Goal: Navigation & Orientation: Find specific page/section

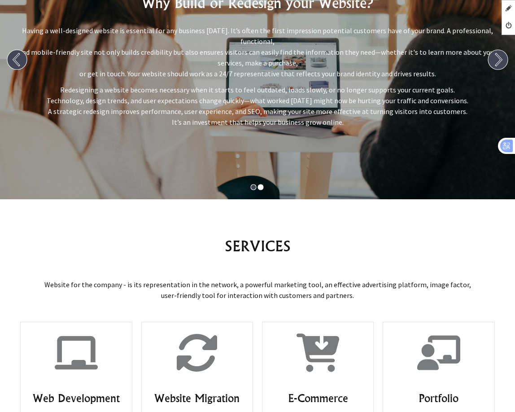
scroll to position [180, 0]
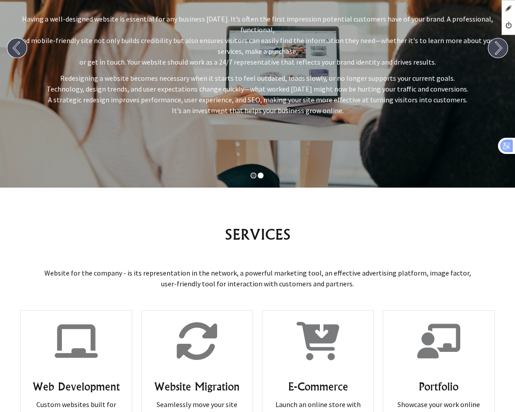
drag, startPoint x: 483, startPoint y: 10, endPoint x: 311, endPoint y: 238, distance: 285.5
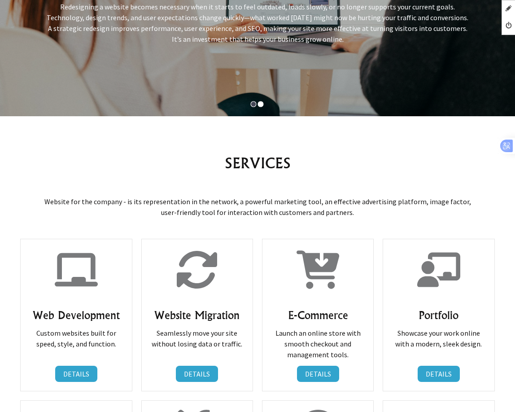
scroll to position [269, 0]
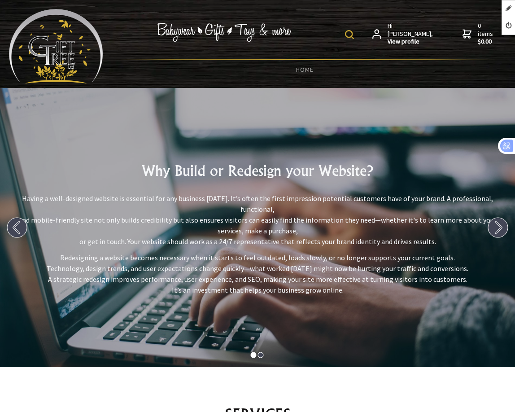
scroll to position [269, 0]
